Goal: Navigation & Orientation: Understand site structure

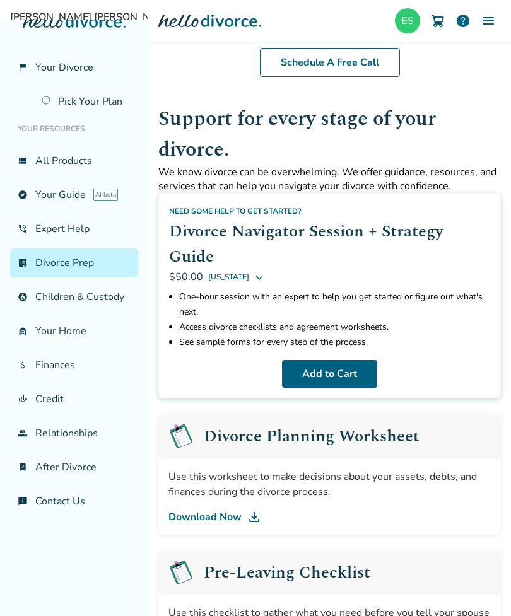
click at [93, 109] on link "Pick Your Plan" at bounding box center [86, 101] width 104 height 29
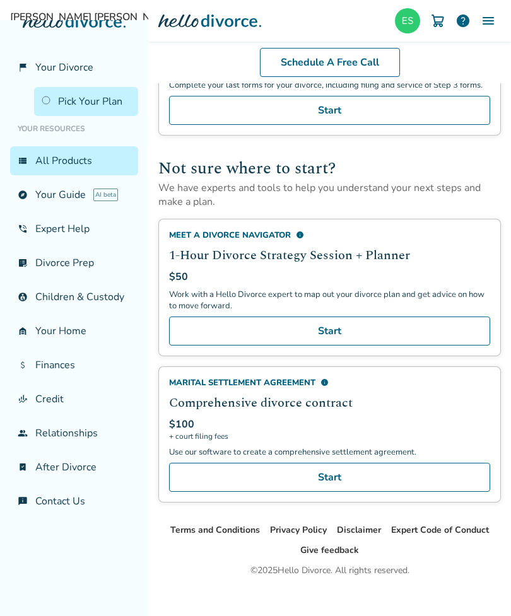
scroll to position [892, 0]
click at [117, 169] on link "view_list All Products" at bounding box center [74, 160] width 128 height 29
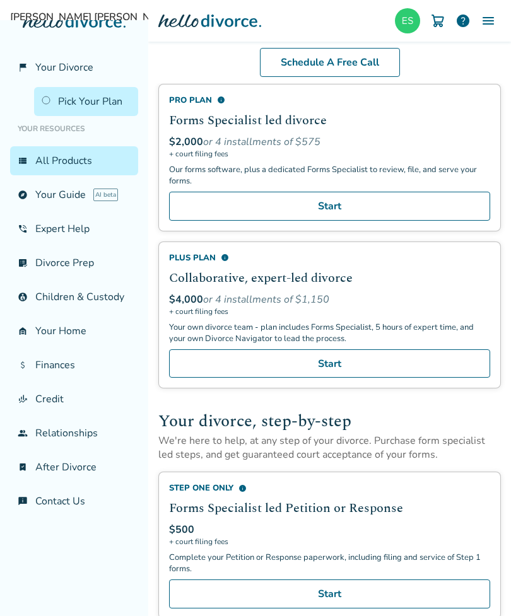
click at [74, 200] on link "explore Your Guide AI beta" at bounding box center [74, 194] width 128 height 29
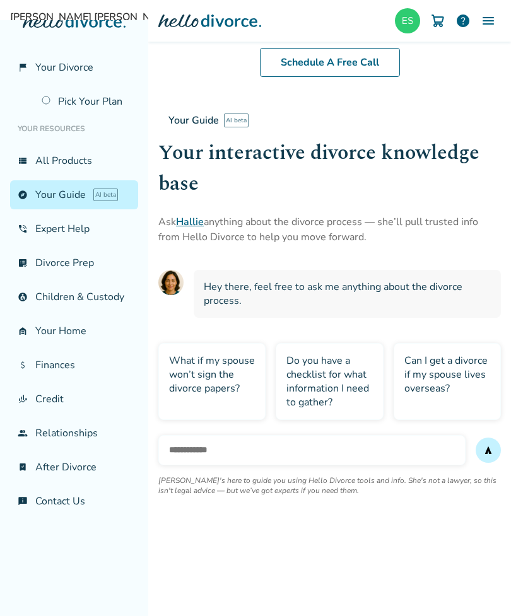
click at [59, 233] on link "phone_in_talk Expert Help" at bounding box center [74, 229] width 128 height 29
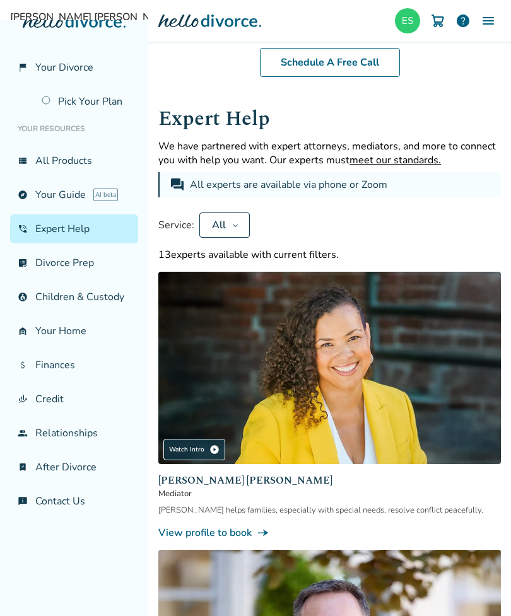
click at [63, 270] on link "list_alt_check Divorce Prep" at bounding box center [74, 263] width 128 height 29
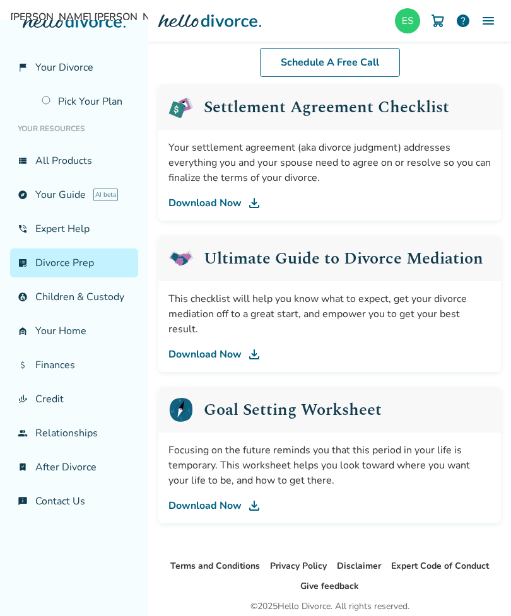
scroll to position [752, 0]
